Goal: Task Accomplishment & Management: Use online tool/utility

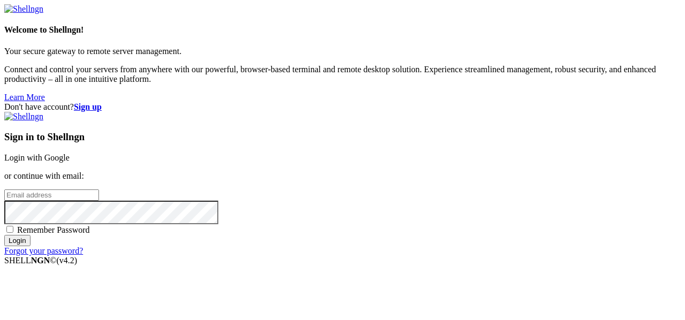
type input "[EMAIL_ADDRESS][DOMAIN_NAME]"
click at [90, 225] on span "Remember Password" at bounding box center [53, 229] width 73 height 9
click at [13, 226] on input "Remember Password" at bounding box center [9, 229] width 7 height 7
checkbox input "true"
click at [31, 246] on input "Login" at bounding box center [17, 240] width 26 height 11
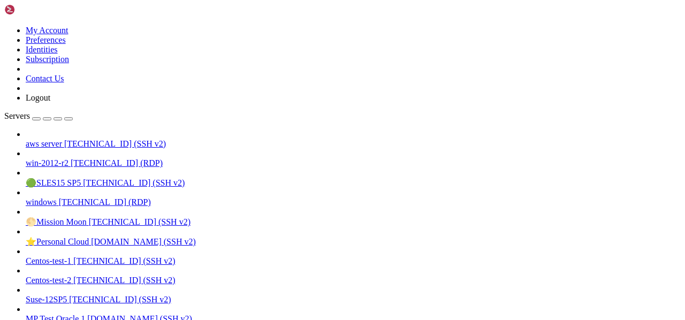
click at [38, 139] on span "aws server" at bounding box center [44, 143] width 36 height 9
drag, startPoint x: 239, startPoint y: 959, endPoint x: 344, endPoint y: 963, distance: 105.0
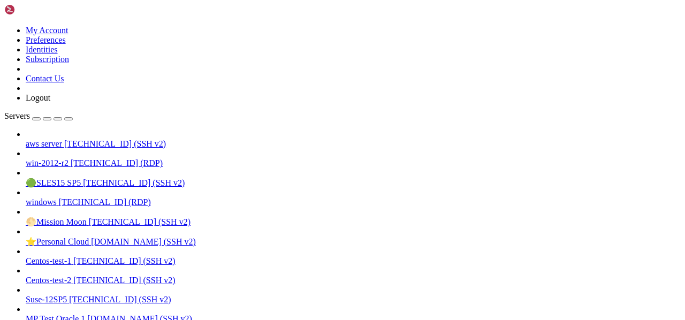
scroll to position [46, 0]
drag, startPoint x: 134, startPoint y: 971, endPoint x: 6, endPoint y: 970, distance: 128.0
drag, startPoint x: 8, startPoint y: 970, endPoint x: 134, endPoint y: 970, distance: 126.3
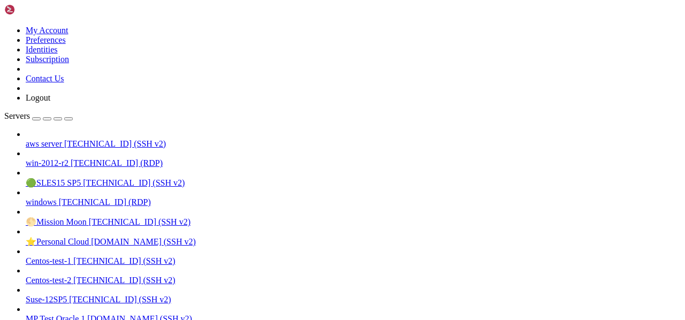
drag, startPoint x: 134, startPoint y: 970, endPoint x: 9, endPoint y: 971, distance: 125.8
drag, startPoint x: 15, startPoint y: 971, endPoint x: 397, endPoint y: 977, distance: 382.3
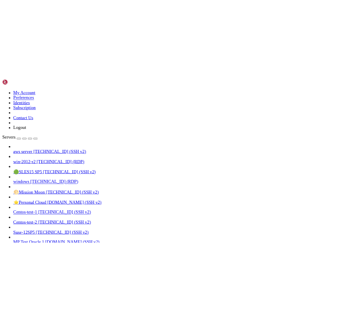
scroll to position [55, 0]
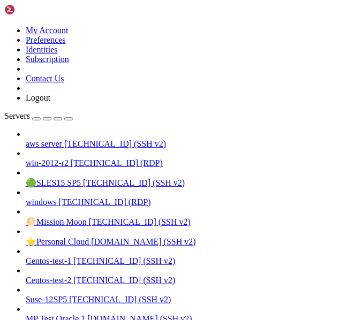
drag, startPoint x: 133, startPoint y: 16, endPoint x: 49, endPoint y: 25, distance: 84.5
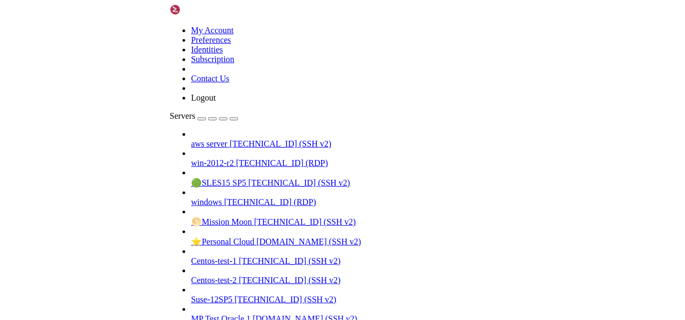
scroll to position [55, 0]
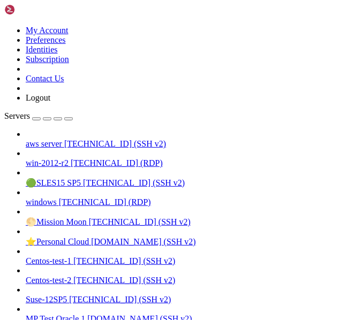
drag, startPoint x: 7, startPoint y: 779, endPoint x: 157, endPoint y: 776, distance: 149.4
drag, startPoint x: 6, startPoint y: 775, endPoint x: 206, endPoint y: 783, distance: 199.3
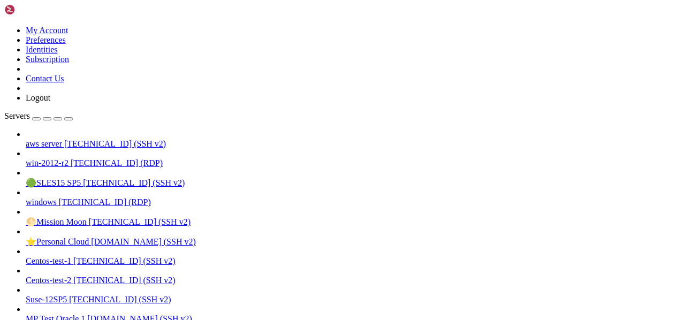
drag, startPoint x: 6, startPoint y: 777, endPoint x: 87, endPoint y: 775, distance: 80.3
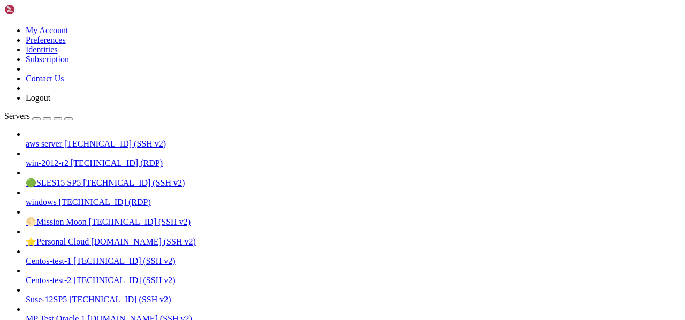
drag, startPoint x: 644, startPoint y: 779, endPoint x: -6, endPoint y: 776, distance: 649.9
drag, startPoint x: 644, startPoint y: 777, endPoint x: 397, endPoint y: 776, distance: 246.8
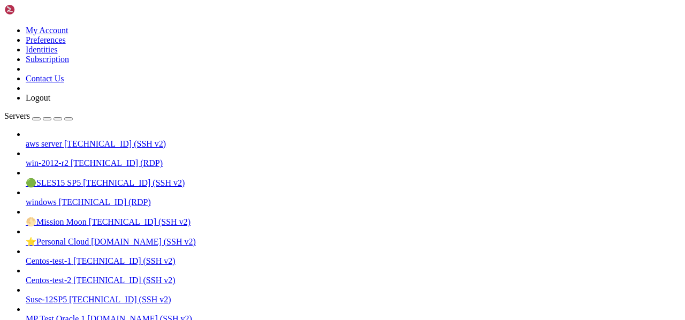
drag, startPoint x: 7, startPoint y: 777, endPoint x: 192, endPoint y: 786, distance: 184.9
drag, startPoint x: 7, startPoint y: 796, endPoint x: 218, endPoint y: 796, distance: 210.4
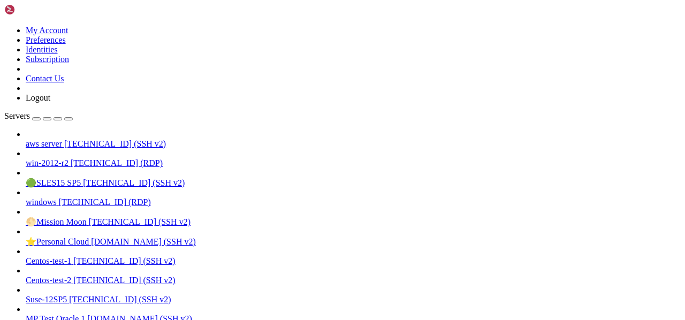
drag, startPoint x: 644, startPoint y: 797, endPoint x: 6, endPoint y: 794, distance: 638.2
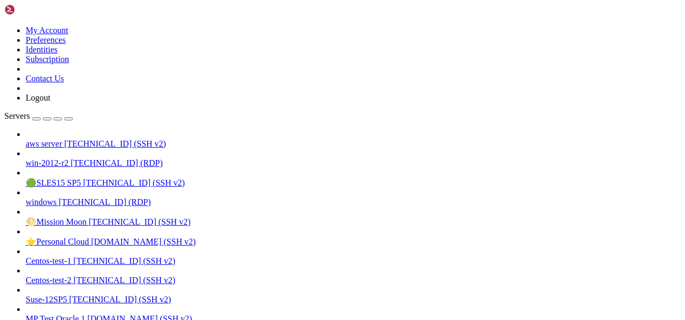
drag, startPoint x: 647, startPoint y: 798, endPoint x: 69, endPoint y: 793, distance: 578.2
drag, startPoint x: 10, startPoint y: 759, endPoint x: 195, endPoint y: 851, distance: 206.4
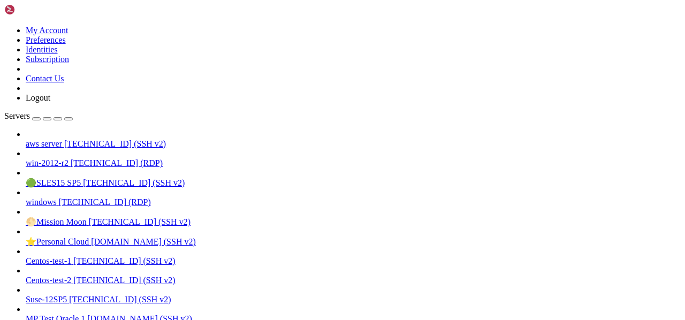
scroll to position [0, 0]
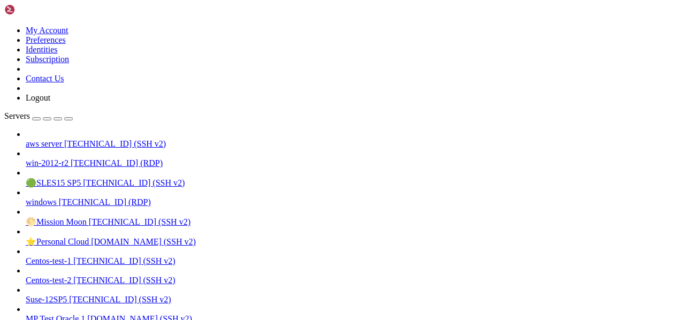
drag, startPoint x: 5, startPoint y: 851, endPoint x: 56, endPoint y: 960, distance: 120.5
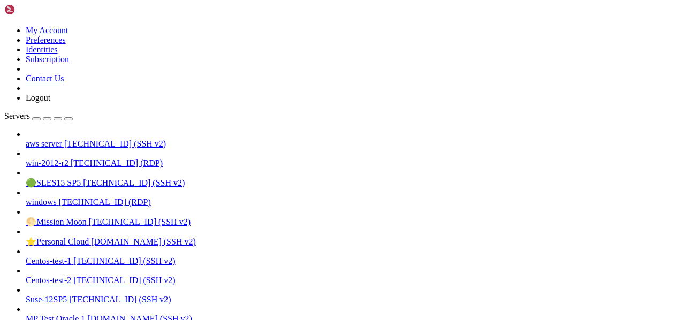
drag, startPoint x: 29, startPoint y: 904, endPoint x: 10, endPoint y: 800, distance: 105.7
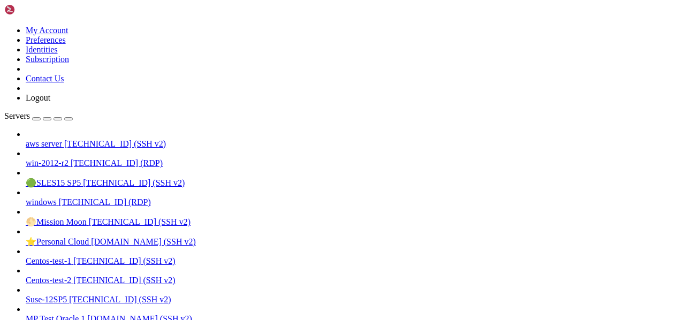
scroll to position [55, 0]
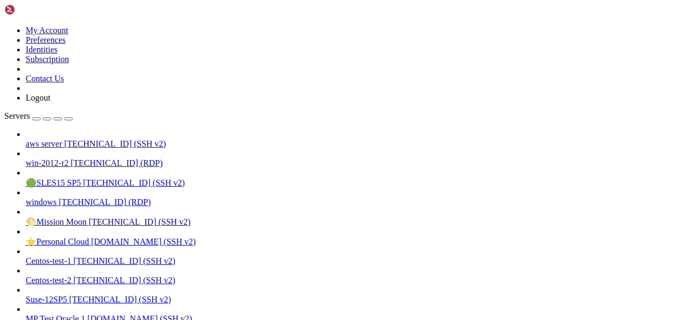
drag, startPoint x: 342, startPoint y: 970, endPoint x: 447, endPoint y: 971, distance: 104.9
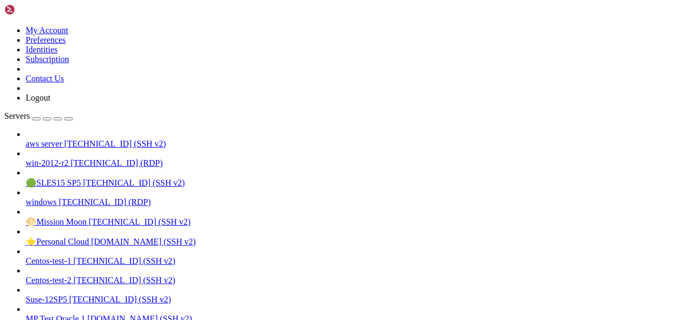
drag, startPoint x: 433, startPoint y: 967, endPoint x: 288, endPoint y: 977, distance: 145.4
drag, startPoint x: 138, startPoint y: 968, endPoint x: 7, endPoint y: 968, distance: 130.1
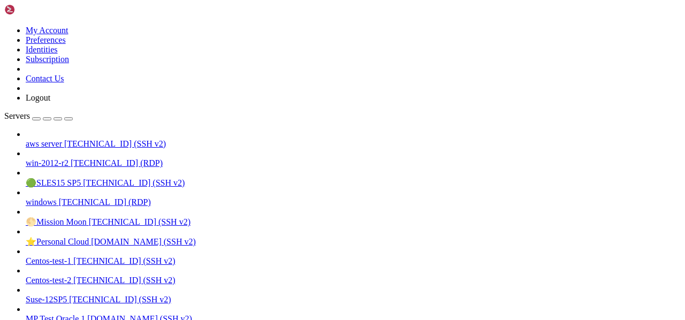
drag, startPoint x: 8, startPoint y: 970, endPoint x: 134, endPoint y: 968, distance: 125.8
drag, startPoint x: 134, startPoint y: 968, endPoint x: 10, endPoint y: 971, distance: 123.7
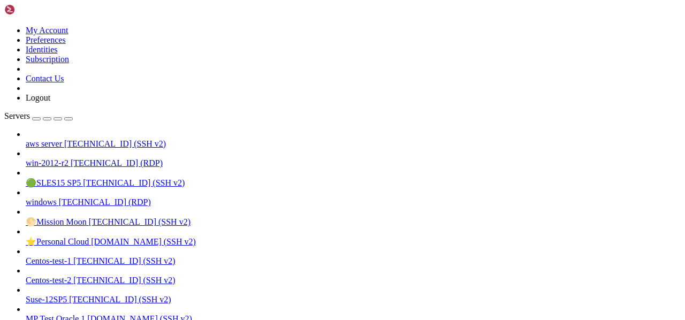
drag, startPoint x: 22, startPoint y: 969, endPoint x: 352, endPoint y: 978, distance: 330.4
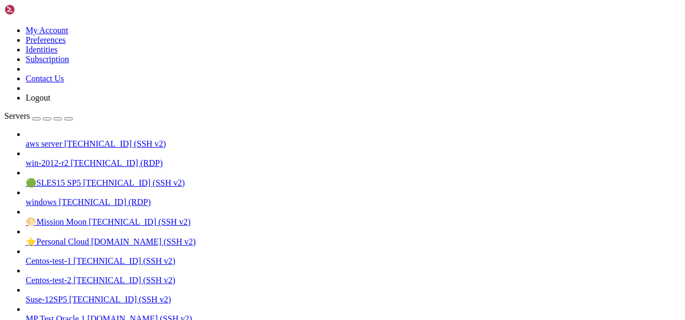
scroll to position [337, 0]
drag, startPoint x: 343, startPoint y: 934, endPoint x: 444, endPoint y: 935, distance: 101.2
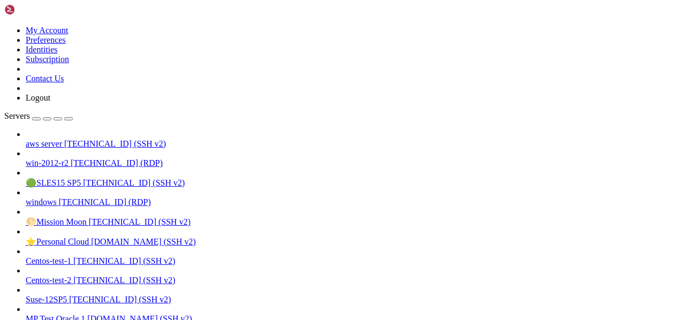
drag, startPoint x: 428, startPoint y: 932, endPoint x: 284, endPoint y: 939, distance: 144.7
drag, startPoint x: 137, startPoint y: 959, endPoint x: 7, endPoint y: 959, distance: 130.1
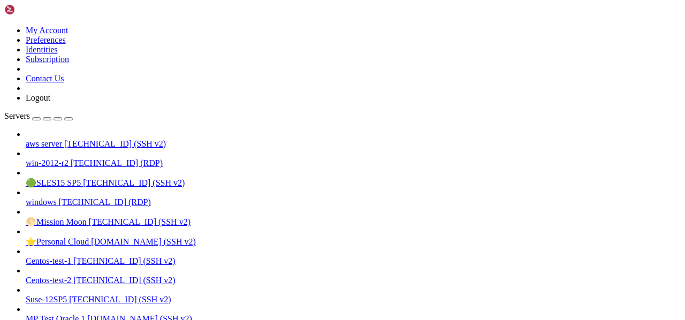
drag, startPoint x: 133, startPoint y: 960, endPoint x: 10, endPoint y: 962, distance: 123.1
drag, startPoint x: 21, startPoint y: 960, endPoint x: 386, endPoint y: 968, distance: 365.2
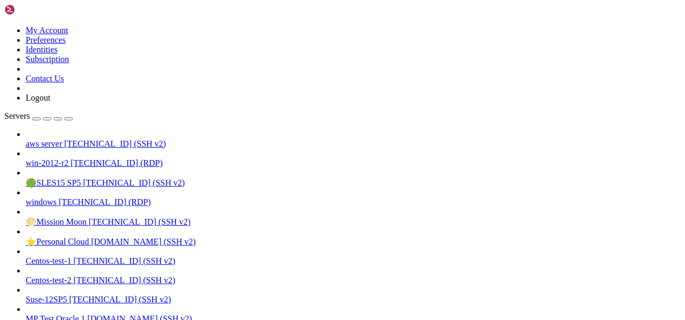
drag, startPoint x: 8, startPoint y: 752, endPoint x: 24, endPoint y: 898, distance: 146.4
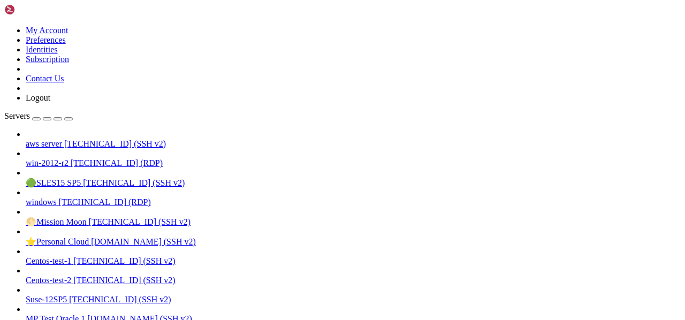
drag, startPoint x: 24, startPoint y: 898, endPoint x: 9, endPoint y: 762, distance: 136.3
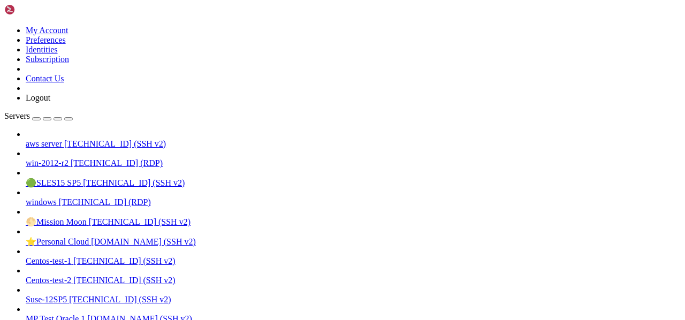
drag, startPoint x: 9, startPoint y: 803, endPoint x: 113, endPoint y: 875, distance: 127.3
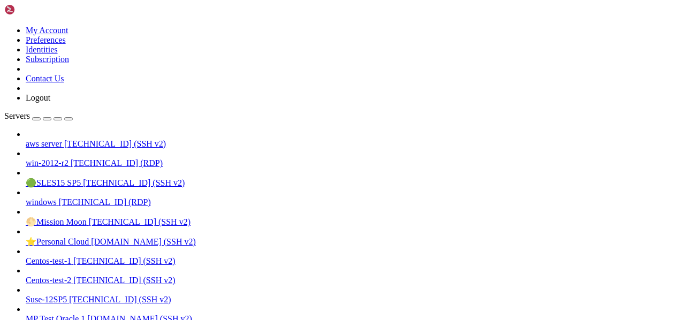
drag, startPoint x: 135, startPoint y: 760, endPoint x: 9, endPoint y: 761, distance: 126.4
drag, startPoint x: 22, startPoint y: 759, endPoint x: 390, endPoint y: 770, distance: 367.5
